Goal: Check status: Check status

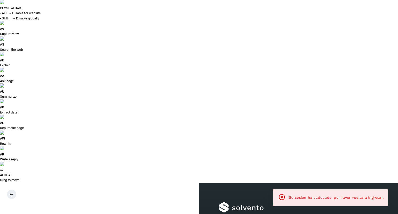
type input "**********"
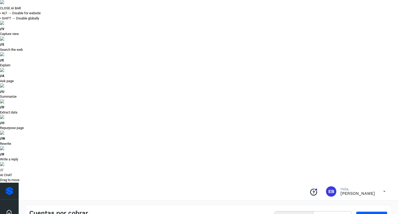
click at [373, 69] on div at bounding box center [199, 107] width 398 height 214
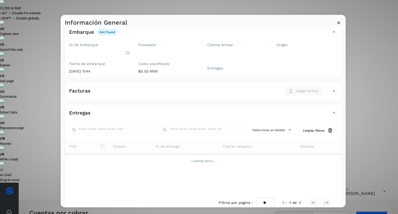
scroll to position [34, 0]
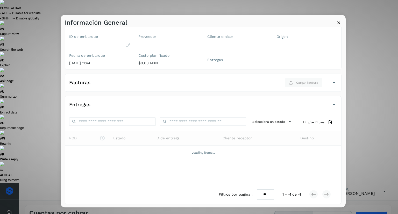
click at [338, 21] on icon at bounding box center [338, 22] width 5 height 5
